Goal: Navigation & Orientation: Understand site structure

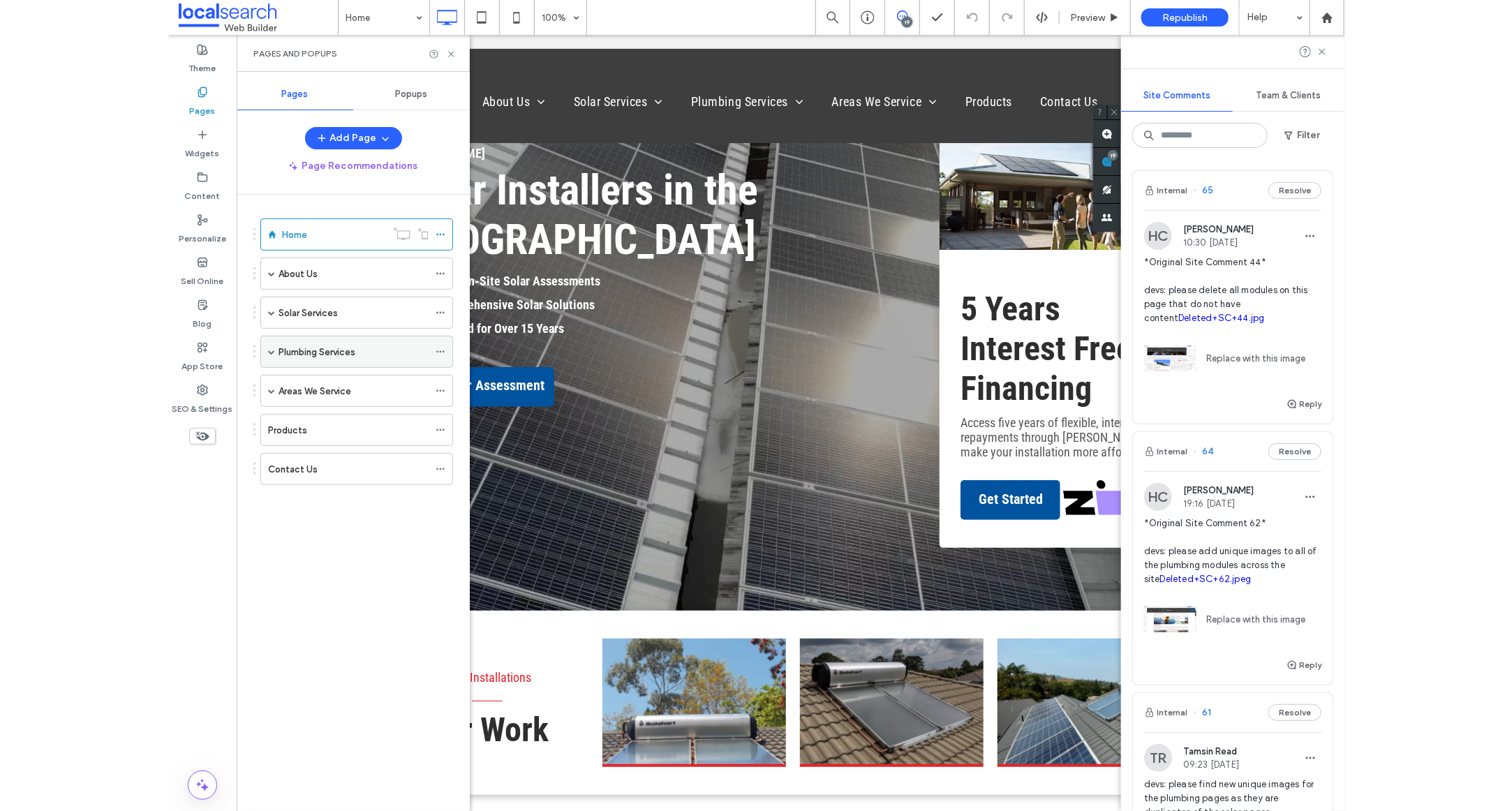
scroll to position [83, 0]
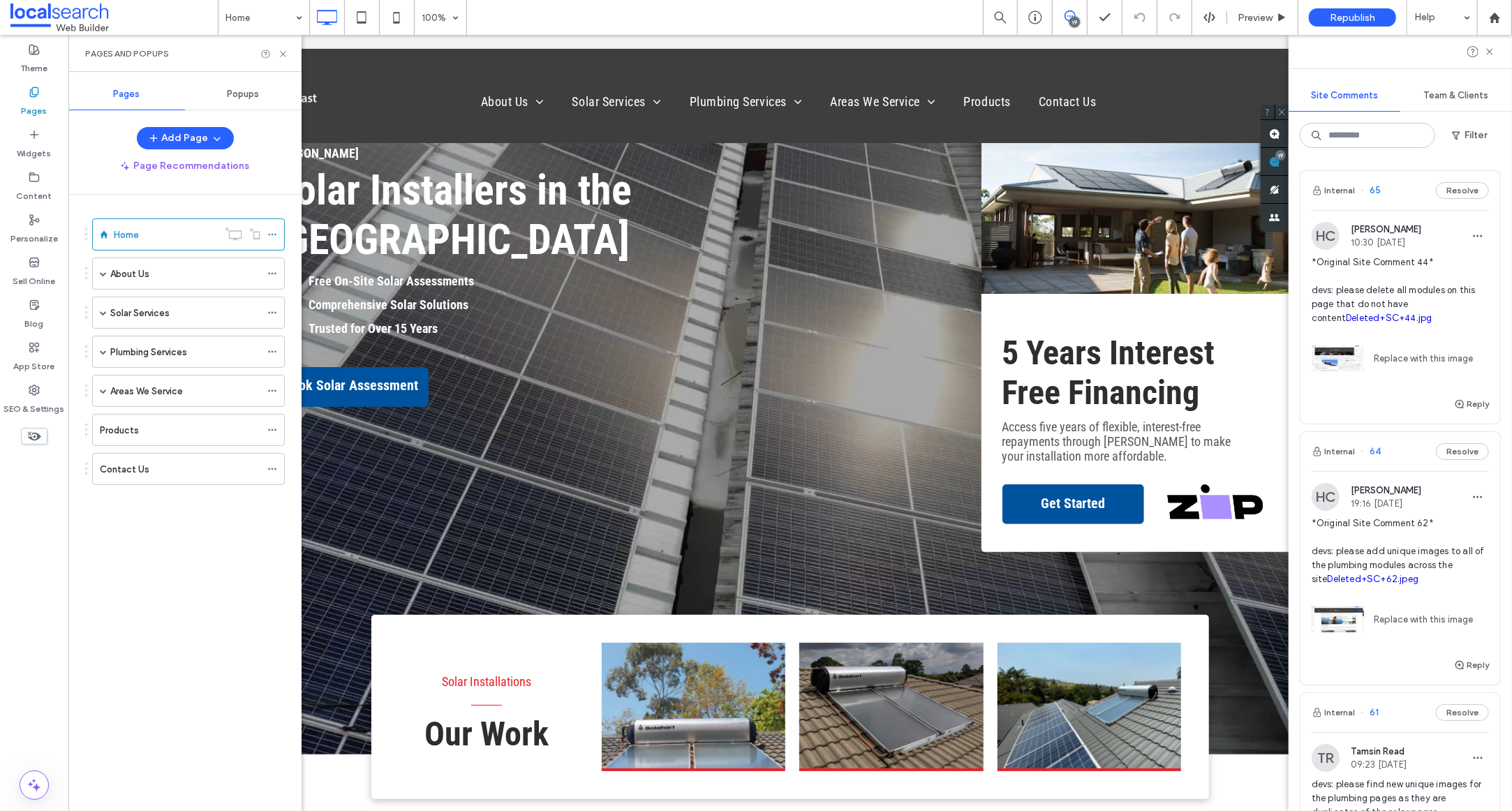
click at [153, 516] on div "Home About Us Gallery Blog Solar Services Solar Hot Water Solar Power Solar Bat…" at bounding box center [185, 365] width 199 height 307
click at [104, 349] on span at bounding box center [103, 351] width 7 height 7
click at [152, 388] on label "Residential Plumbing" at bounding box center [168, 384] width 88 height 24
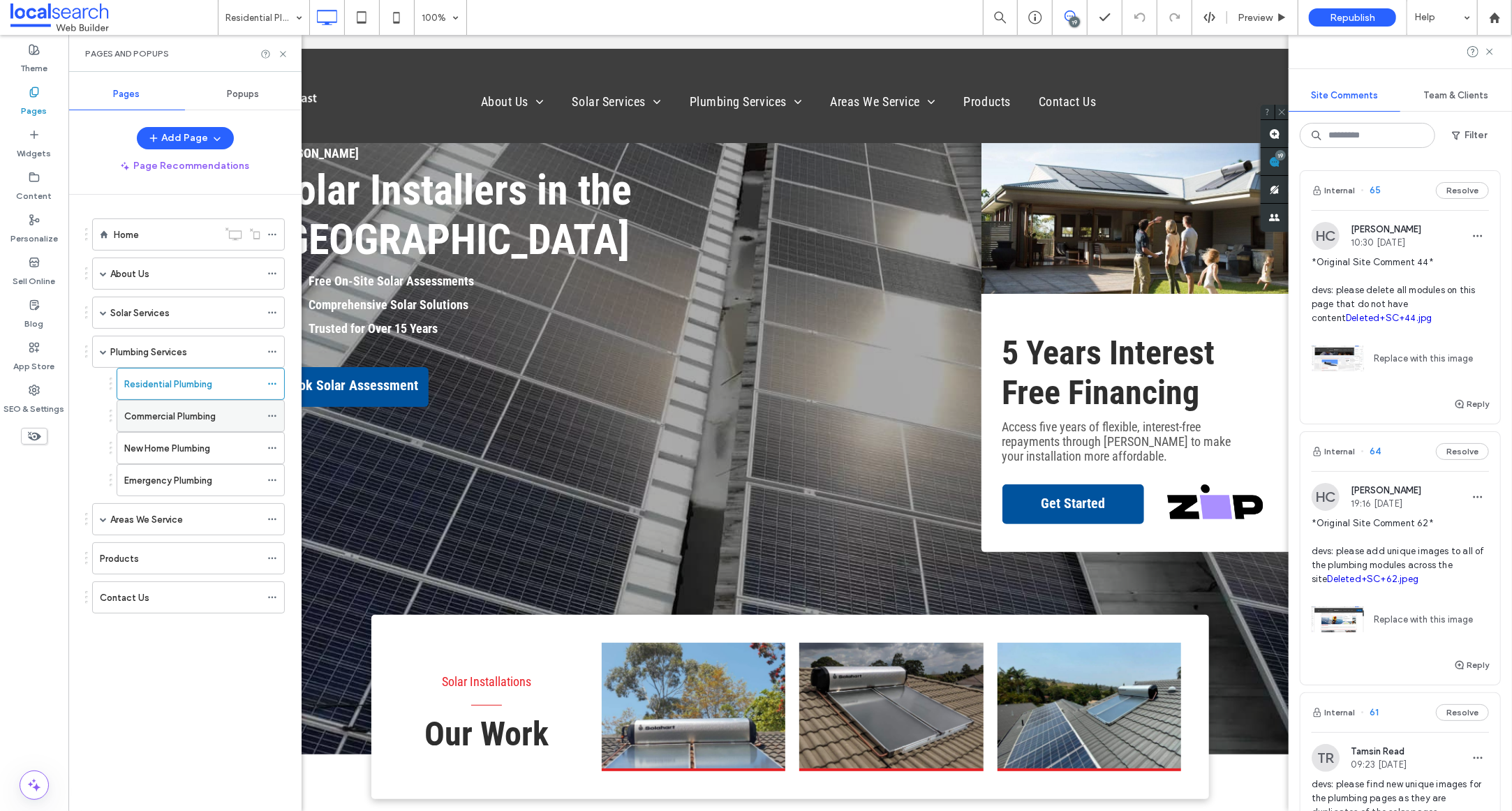
click at [154, 418] on label "Commercial Plumbing" at bounding box center [170, 416] width 91 height 24
click at [220, 458] on div "New Home Plumbing" at bounding box center [192, 448] width 136 height 30
click at [206, 486] on label "Emergency Plumbing" at bounding box center [168, 480] width 88 height 24
click at [104, 349] on span at bounding box center [103, 351] width 7 height 7
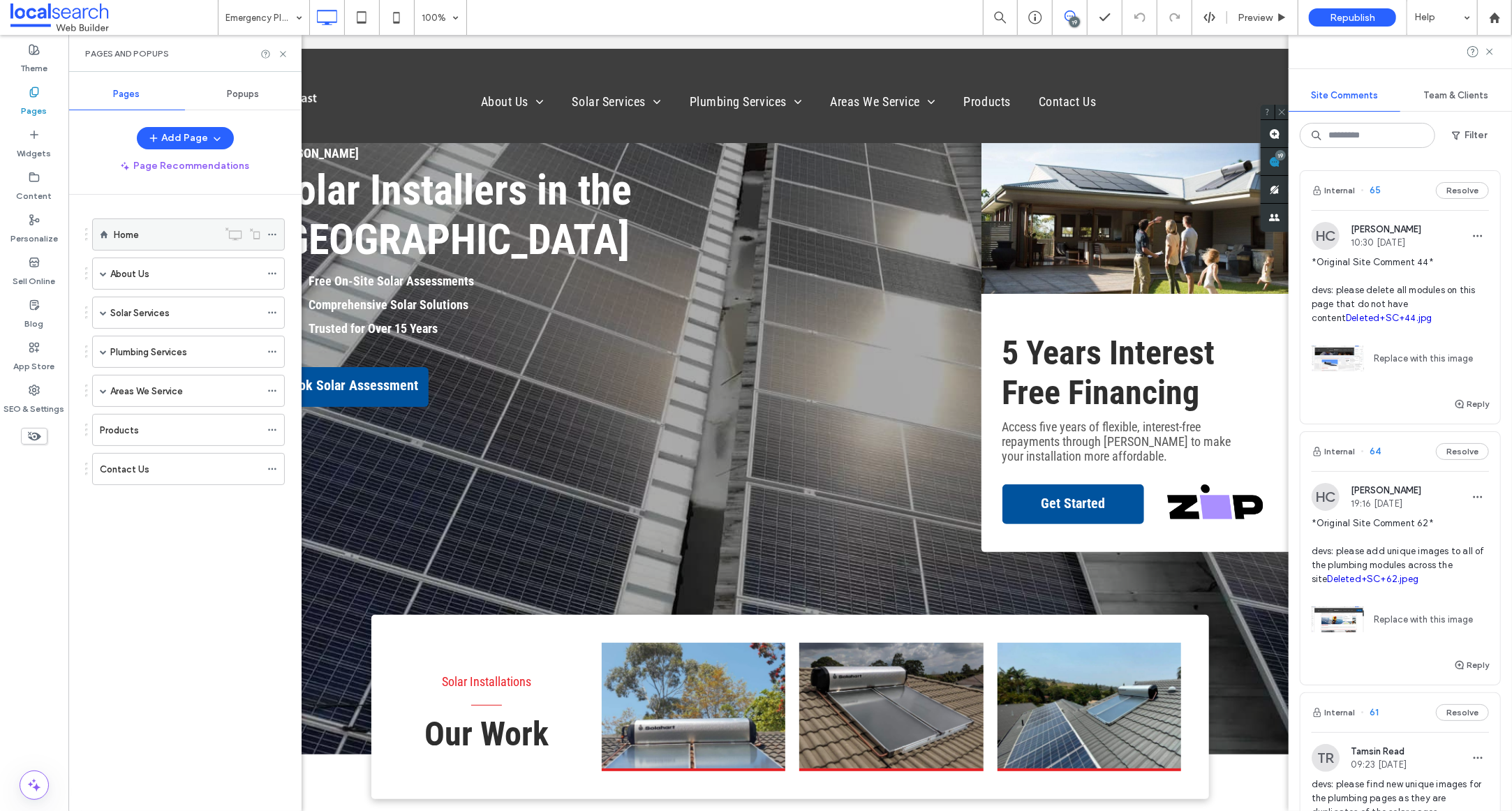
click at [151, 240] on div "Home" at bounding box center [166, 234] width 104 height 15
click at [284, 54] on icon at bounding box center [283, 54] width 10 height 10
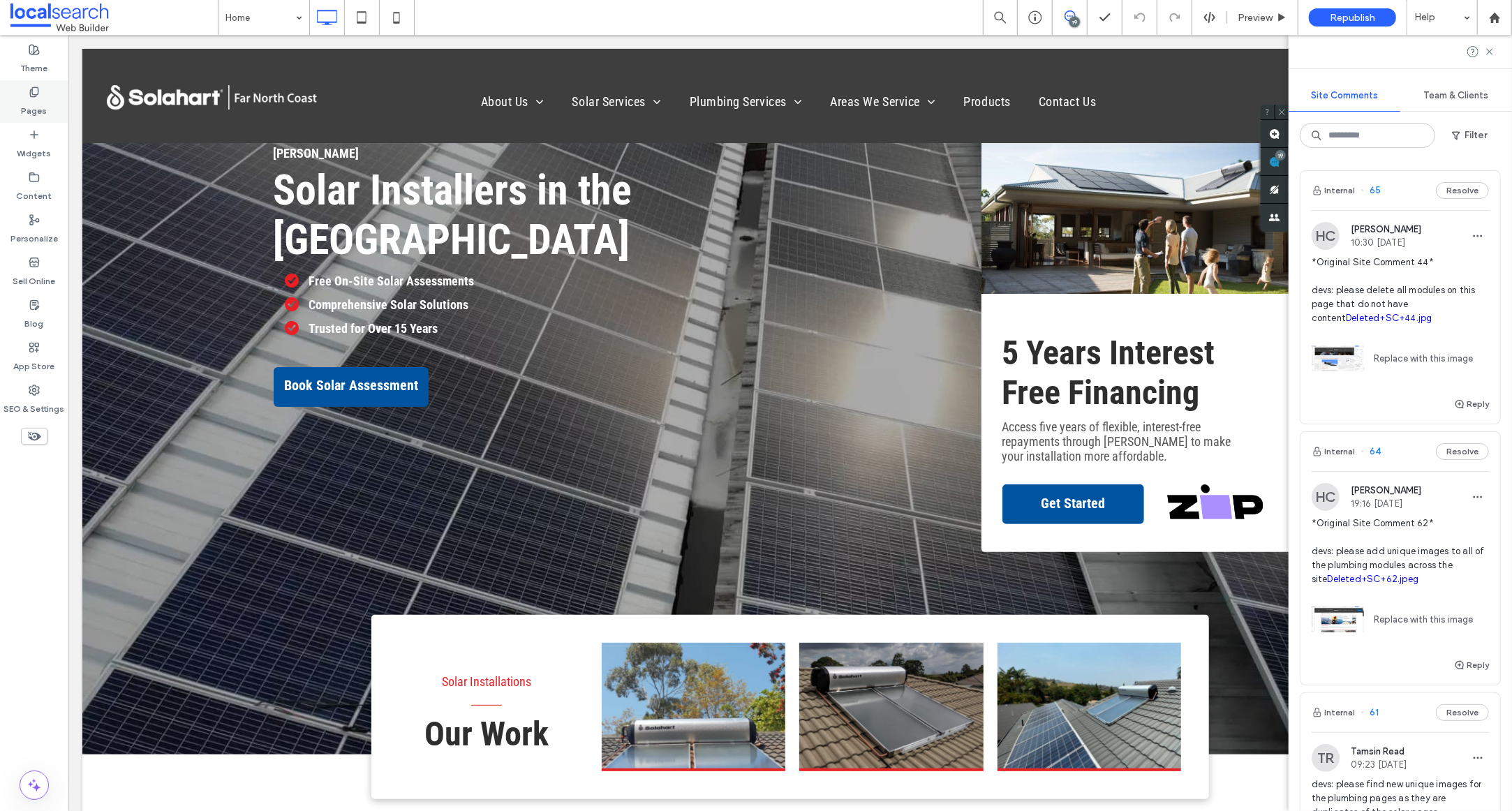
click at [37, 97] on icon at bounding box center [34, 92] width 11 height 11
